Goal: Task Accomplishment & Management: Manage account settings

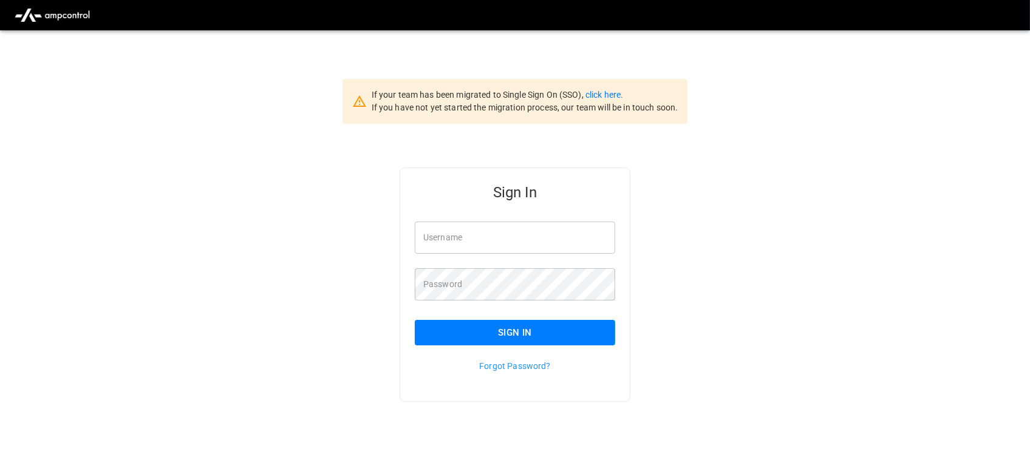
type input "**********"
click at [523, 238] on input "**********" at bounding box center [515, 238] width 200 height 32
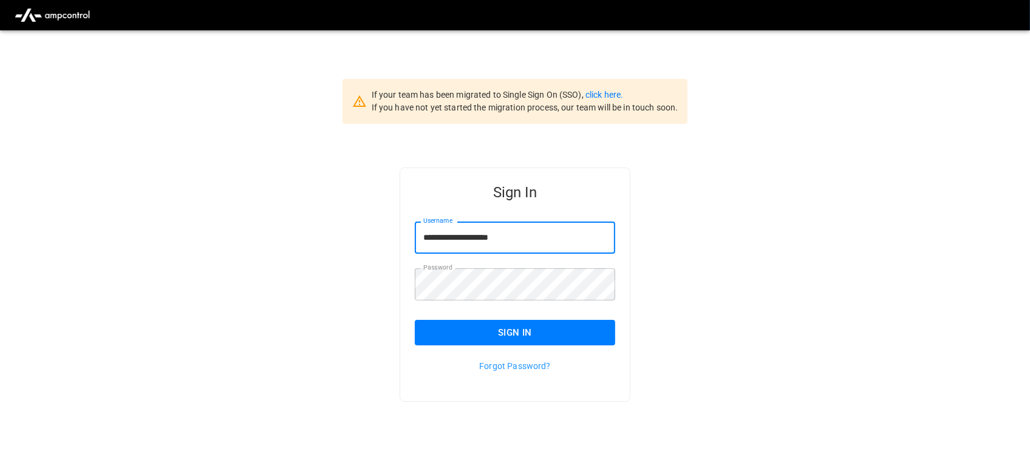
click at [526, 331] on button "Sign In" at bounding box center [515, 332] width 200 height 25
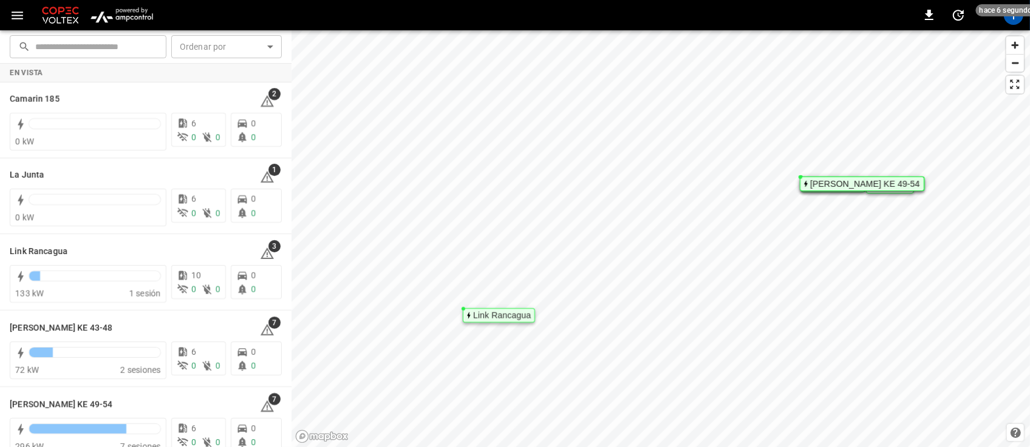
click at [132, 16] on img "menu" at bounding box center [121, 15] width 71 height 23
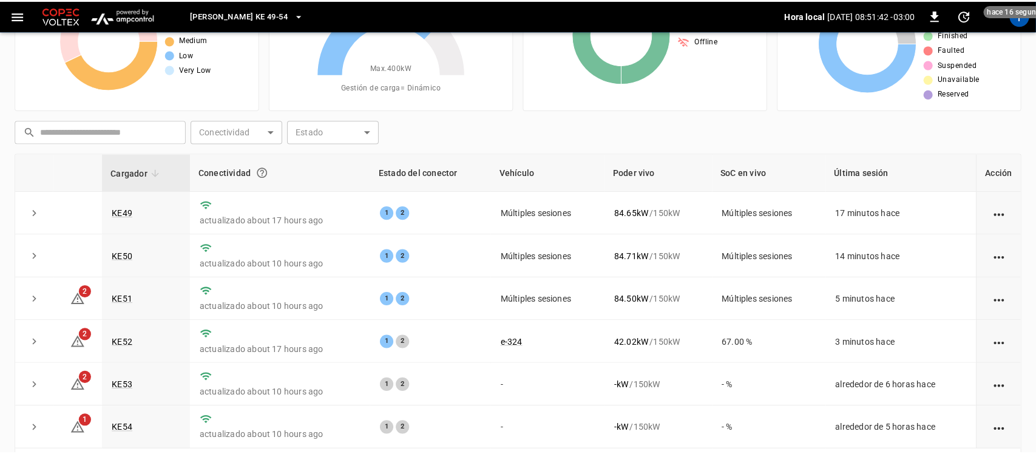
scroll to position [10, 0]
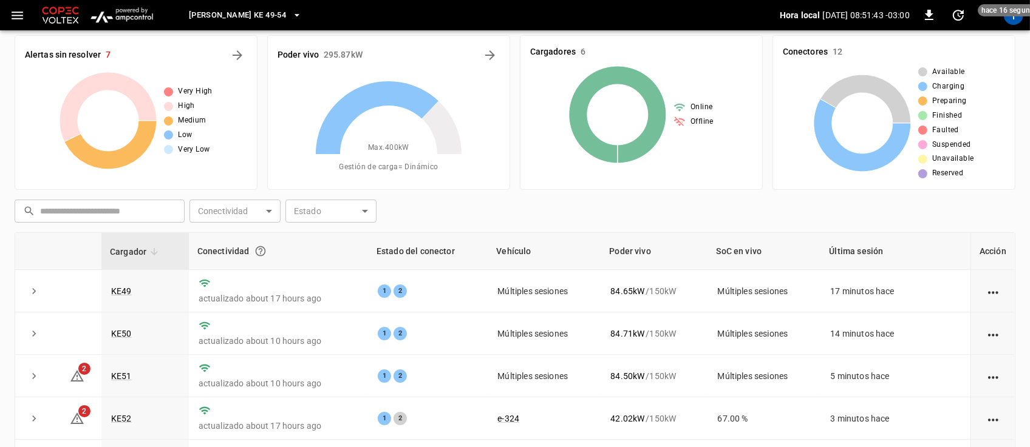
click at [277, 11] on button "Loza Colon KE 49-54" at bounding box center [245, 16] width 123 height 24
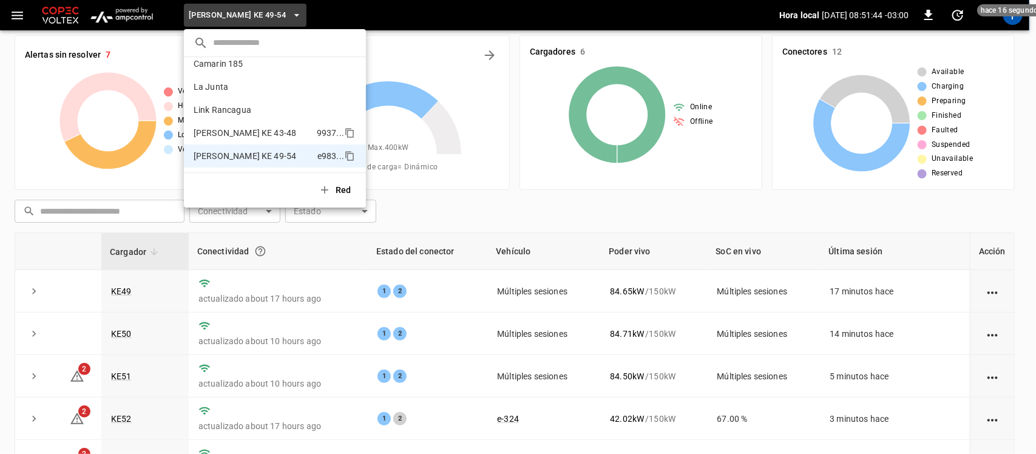
click at [232, 129] on p "Loza Colon KE 43-48" at bounding box center [253, 133] width 118 height 12
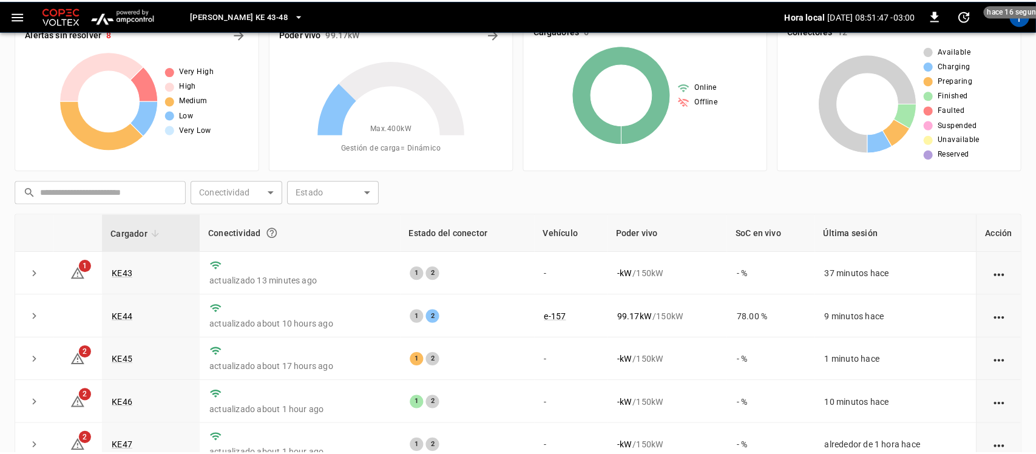
scroll to position [0, 0]
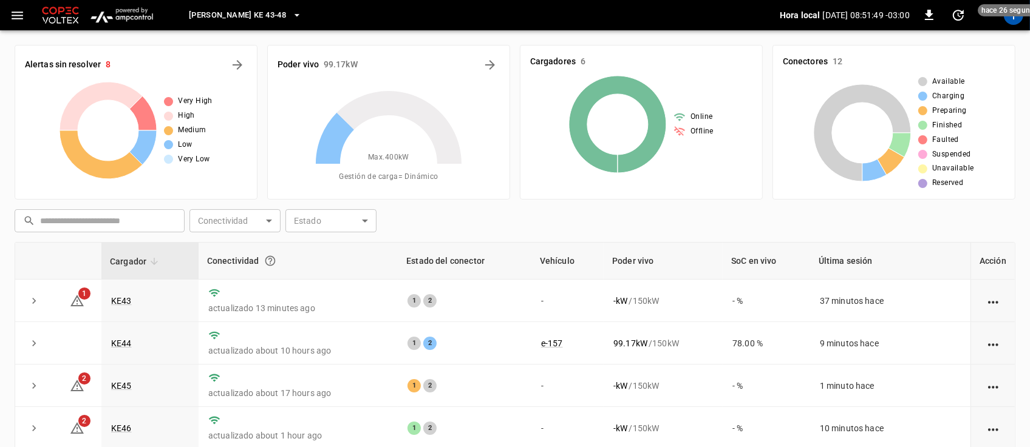
click at [291, 15] on icon "button" at bounding box center [297, 15] width 12 height 12
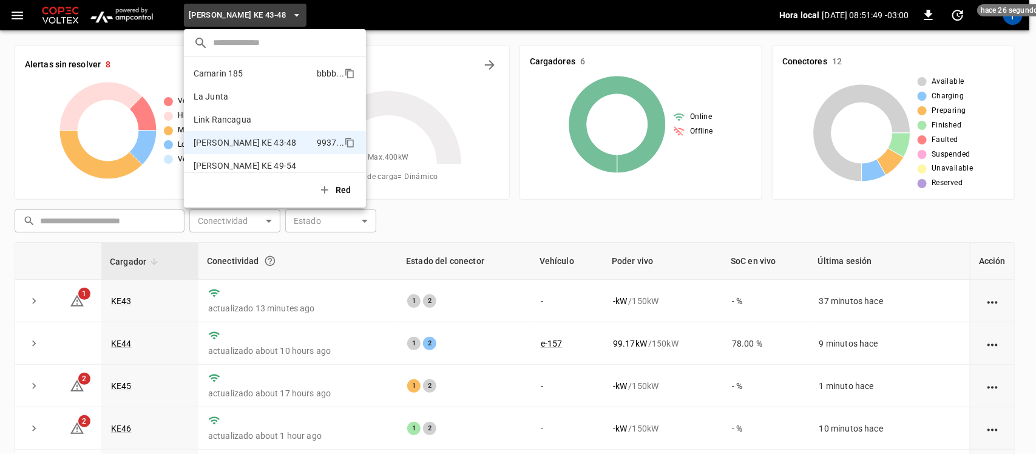
scroll to position [10, 0]
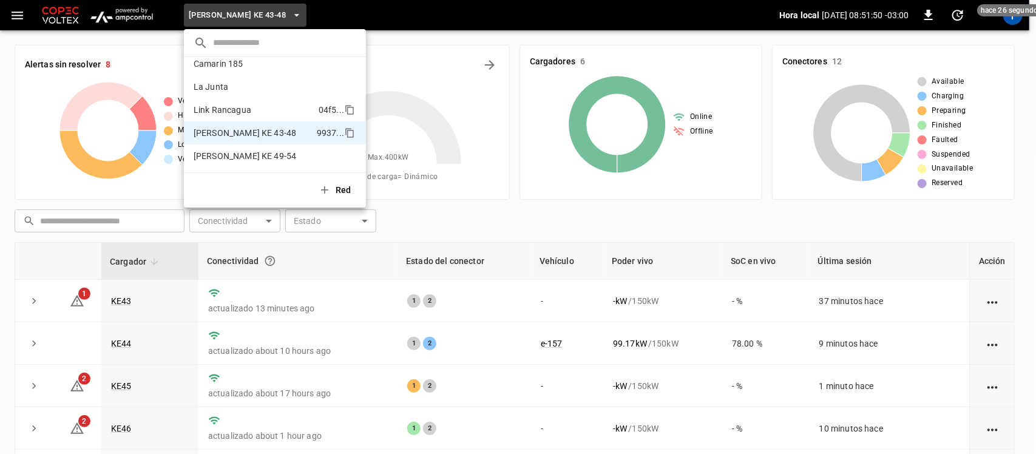
click at [246, 101] on li "Link Rancagua 04f5 ..." at bounding box center [275, 109] width 182 height 23
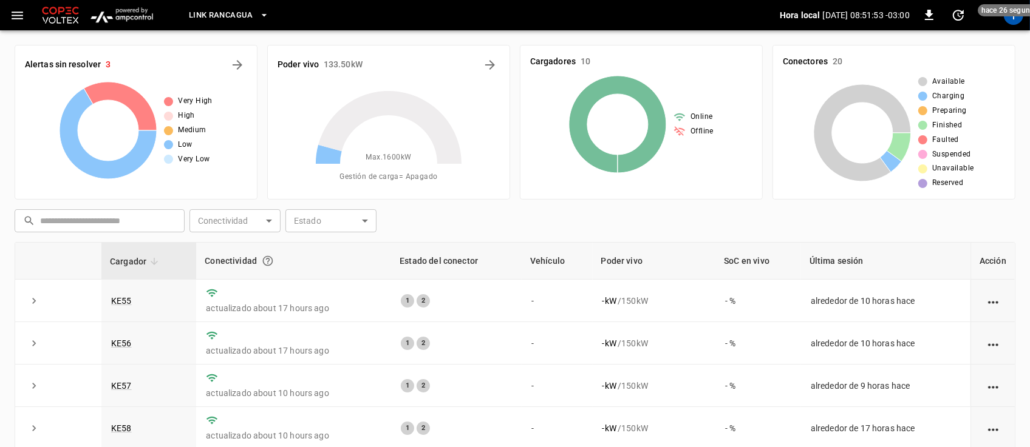
click at [259, 16] on icon "button" at bounding box center [264, 15] width 12 height 12
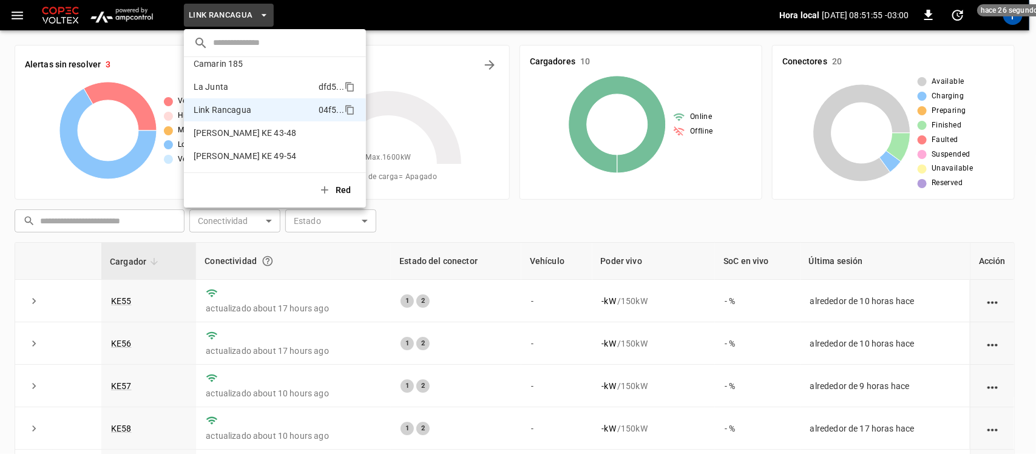
click at [236, 84] on p "La Junta" at bounding box center [254, 87] width 120 height 12
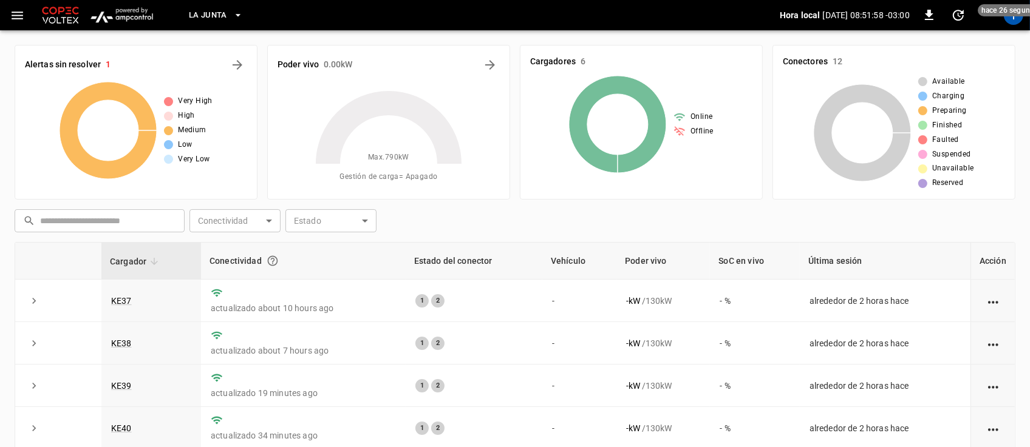
click at [228, 13] on button "La Junta" at bounding box center [216, 16] width 64 height 24
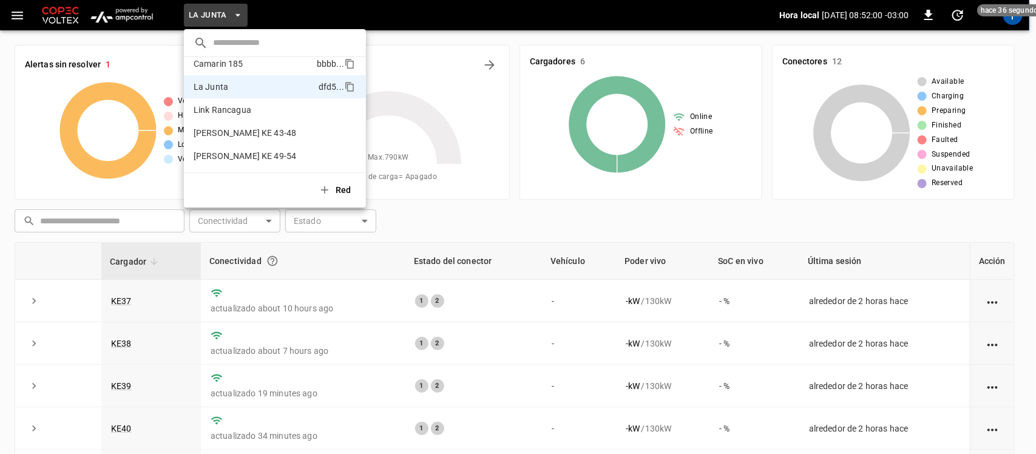
click at [223, 65] on p "Camarin 185" at bounding box center [253, 64] width 118 height 12
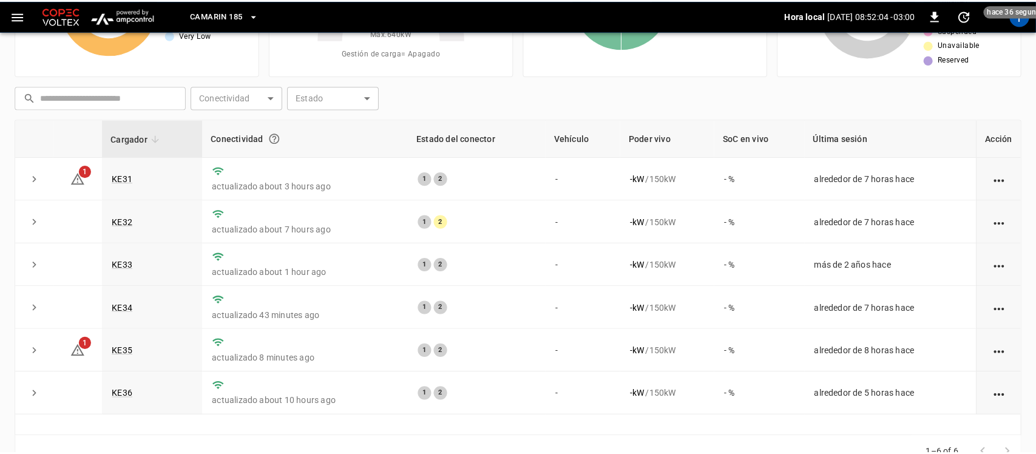
scroll to position [120, 0]
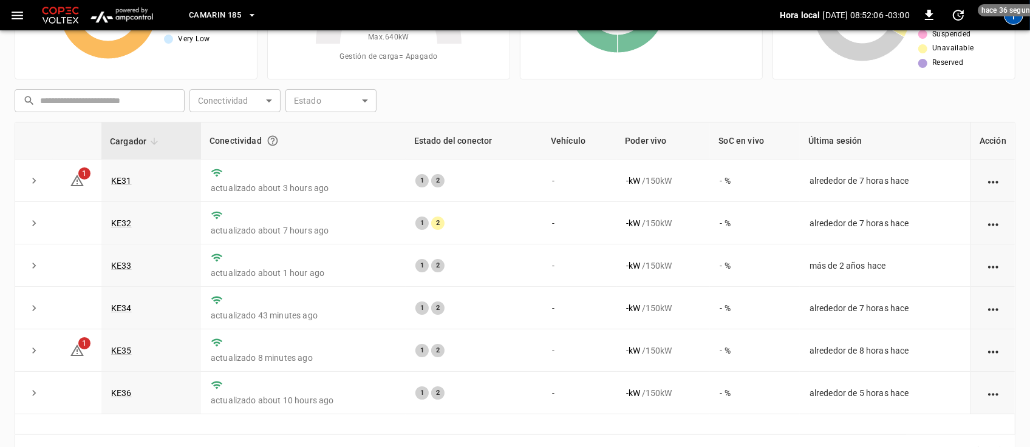
click at [1011, 19] on div "T" at bounding box center [1012, 14] width 19 height 19
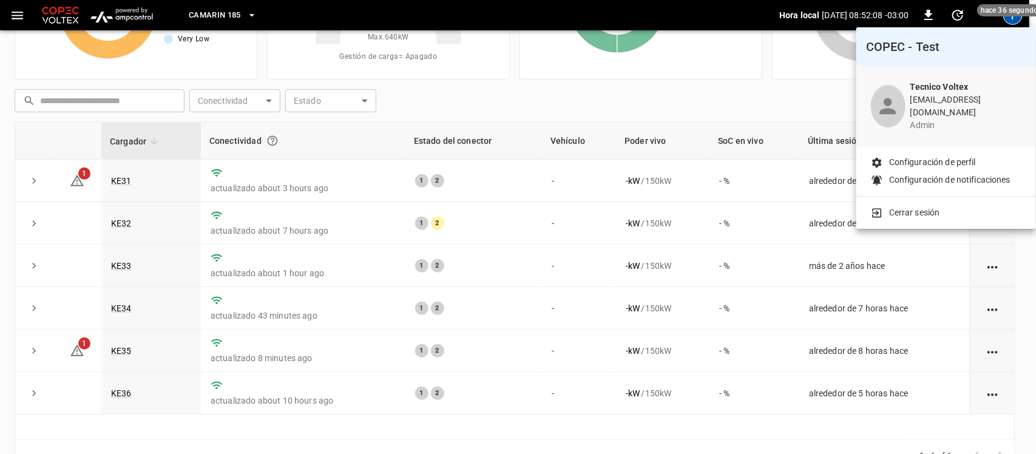
click at [921, 206] on p "Cerrar sesión" at bounding box center [914, 212] width 51 height 13
